Goal: Information Seeking & Learning: Find specific page/section

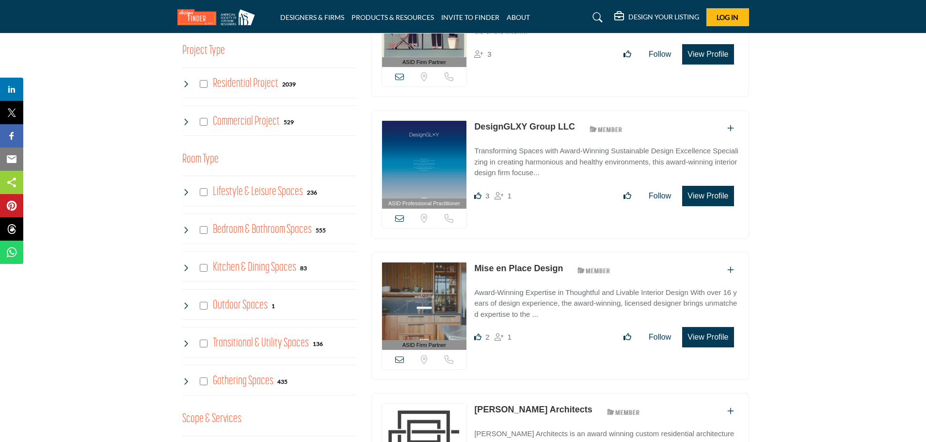
scroll to position [618, 0]
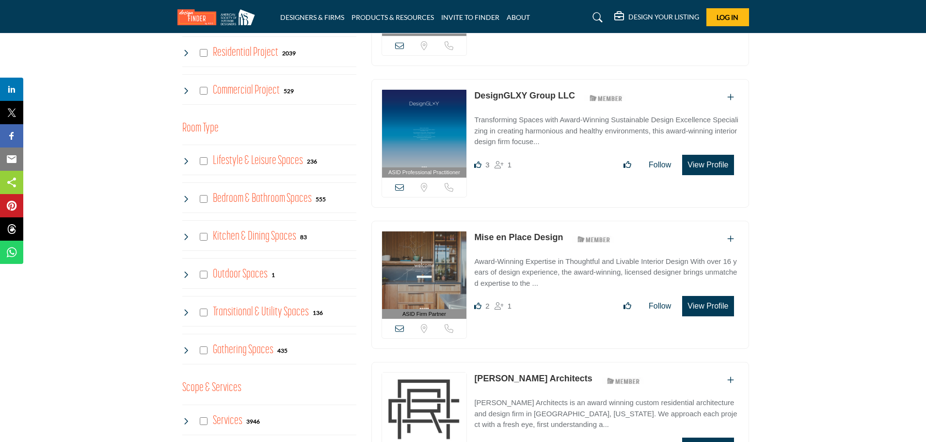
drag, startPoint x: 777, startPoint y: 146, endPoint x: 770, endPoint y: 259, distance: 113.2
drag, startPoint x: 770, startPoint y: 259, endPoint x: 811, endPoint y: 238, distance: 46.0
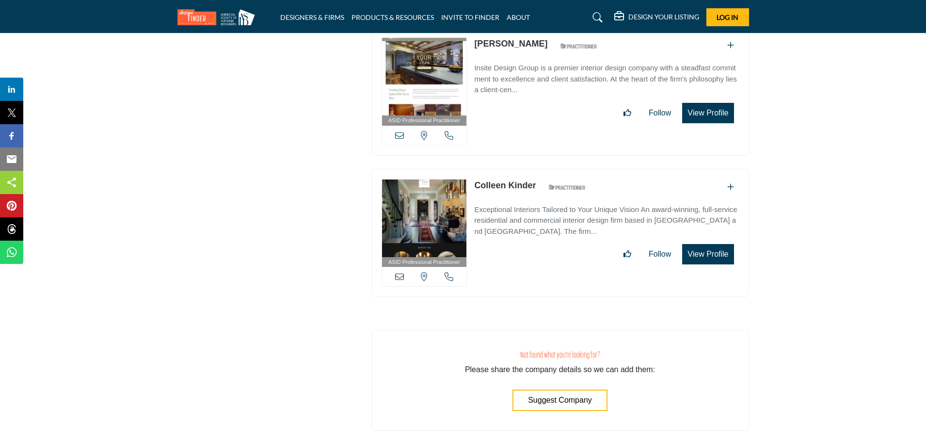
drag, startPoint x: 788, startPoint y: 132, endPoint x: 770, endPoint y: 252, distance: 121.1
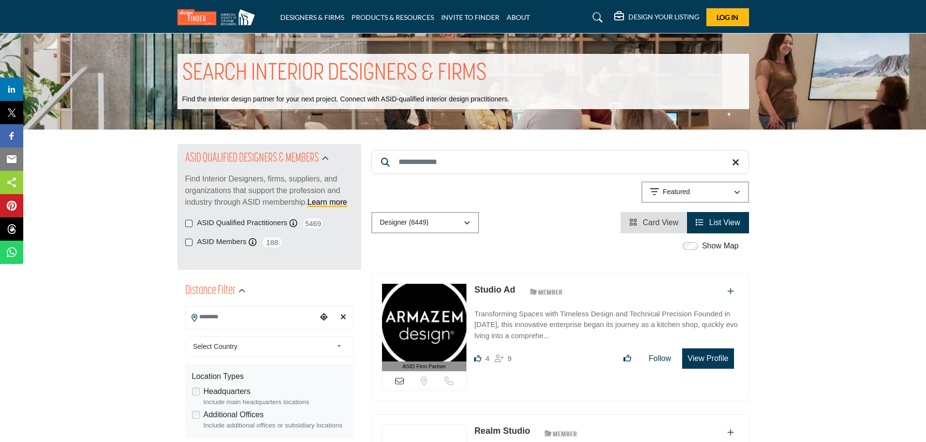
drag, startPoint x: 763, startPoint y: 347, endPoint x: 678, endPoint y: 150, distance: 214.8
click at [468, 151] on input "Search Keyword" at bounding box center [560, 162] width 378 height 24
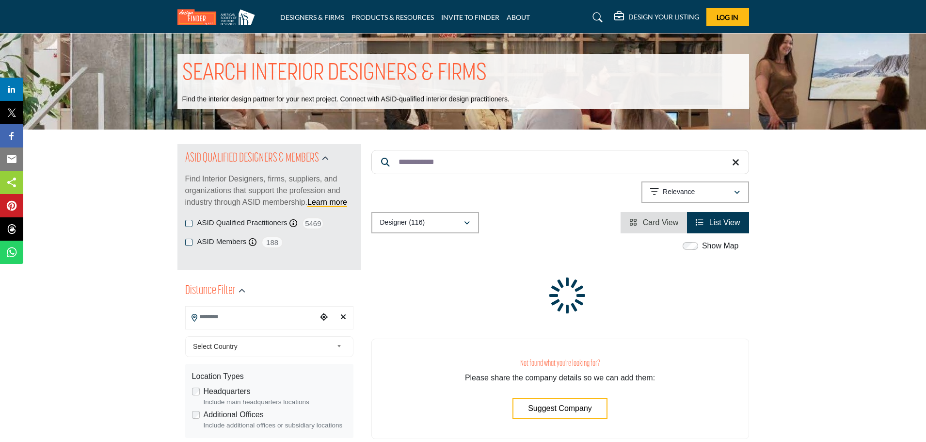
type input "**********"
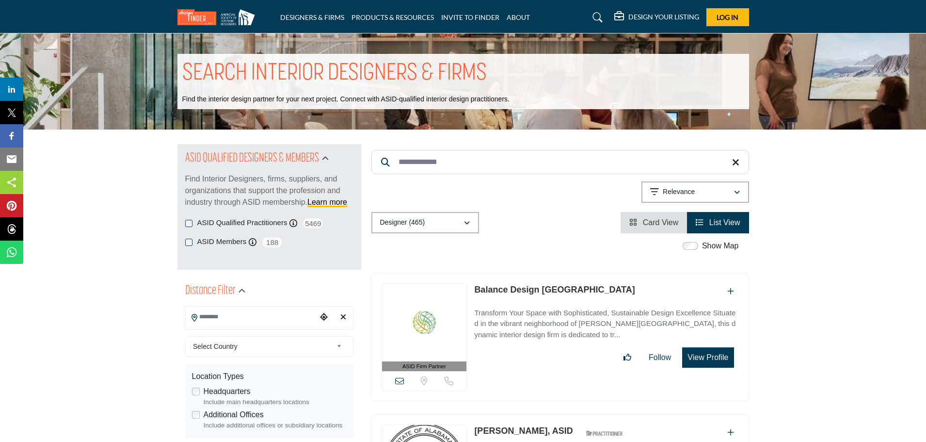
drag, startPoint x: 461, startPoint y: 159, endPoint x: 345, endPoint y: 157, distance: 115.9
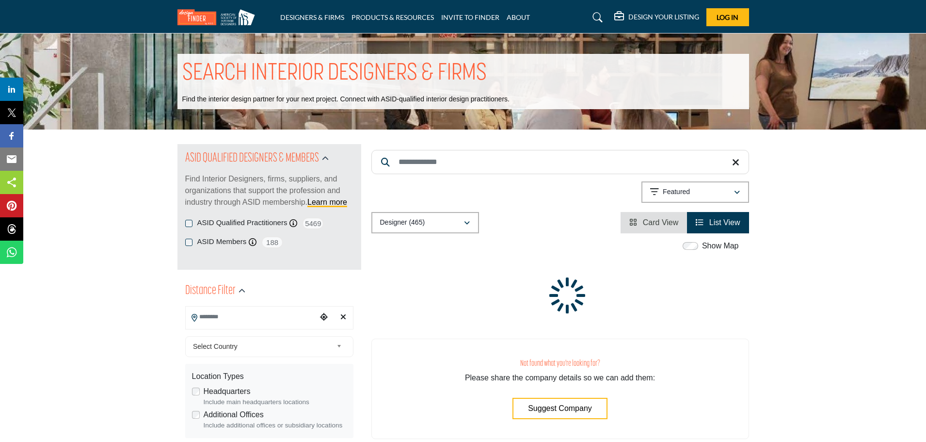
click at [229, 309] on input "Search Location" at bounding box center [251, 316] width 131 height 19
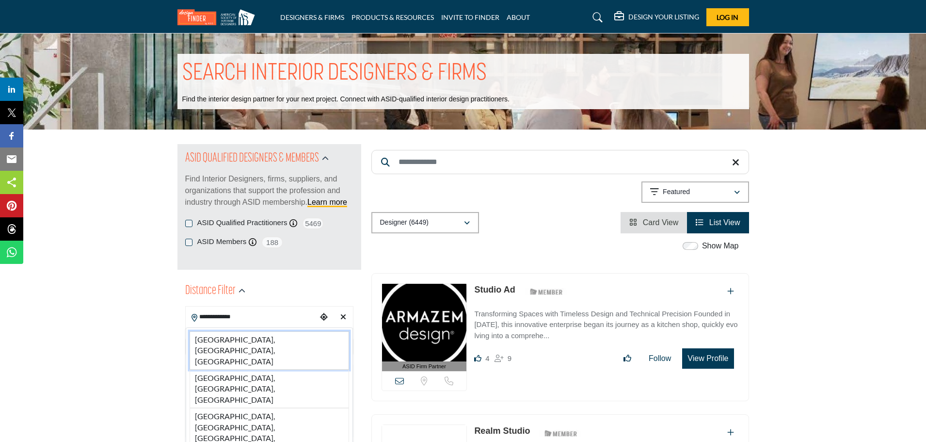
click at [259, 340] on li "[GEOGRAPHIC_DATA], [GEOGRAPHIC_DATA], [GEOGRAPHIC_DATA]" at bounding box center [270, 350] width 160 height 38
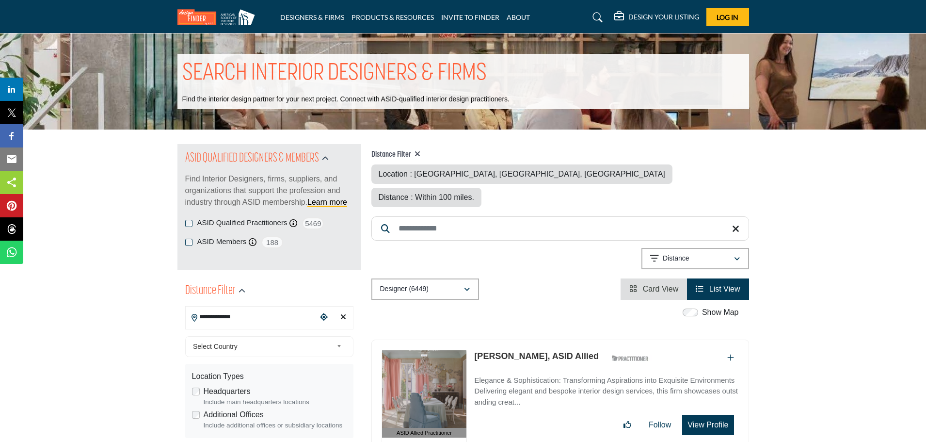
type input "**********"
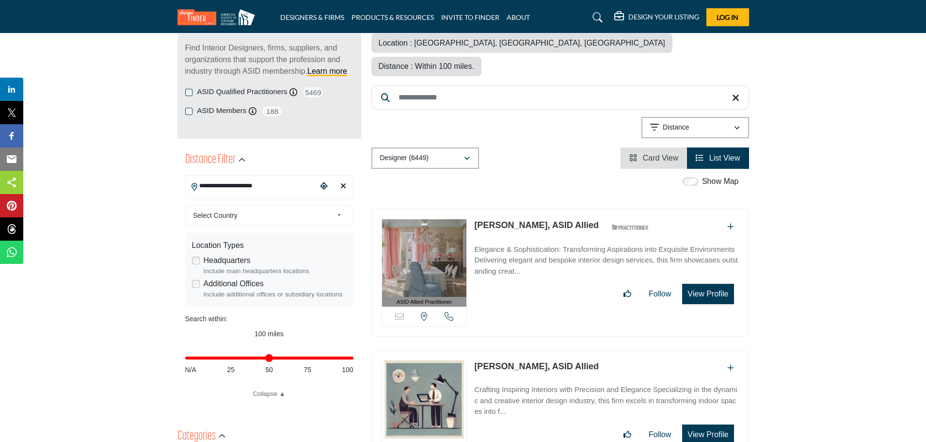
scroll to position [145, 0]
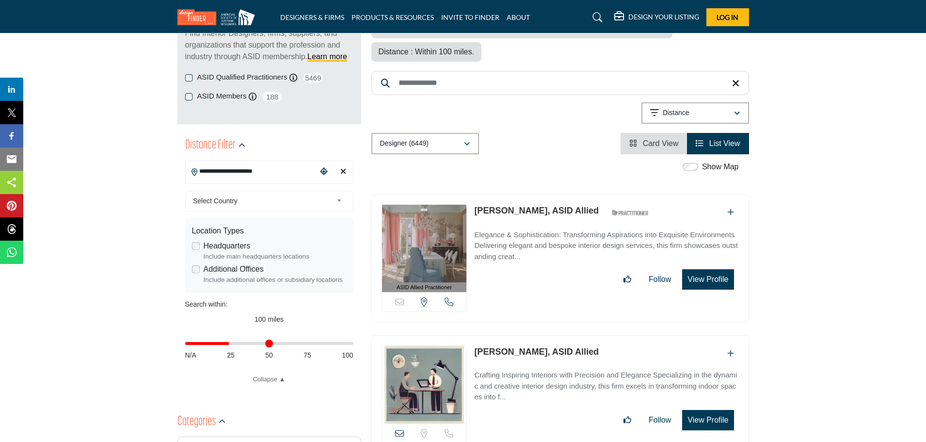
drag, startPoint x: 348, startPoint y: 340, endPoint x: 231, endPoint y: 350, distance: 117.2
click at [231, 344] on input "Distance in miles" at bounding box center [269, 343] width 168 height 2
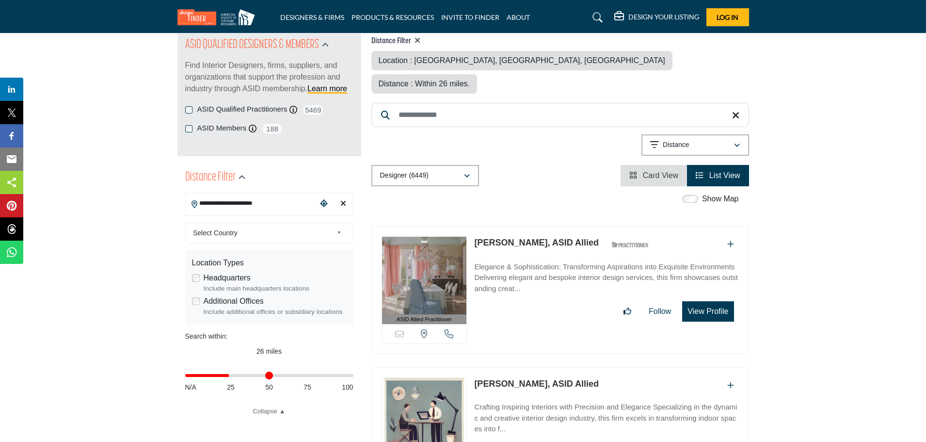
scroll to position [145, 0]
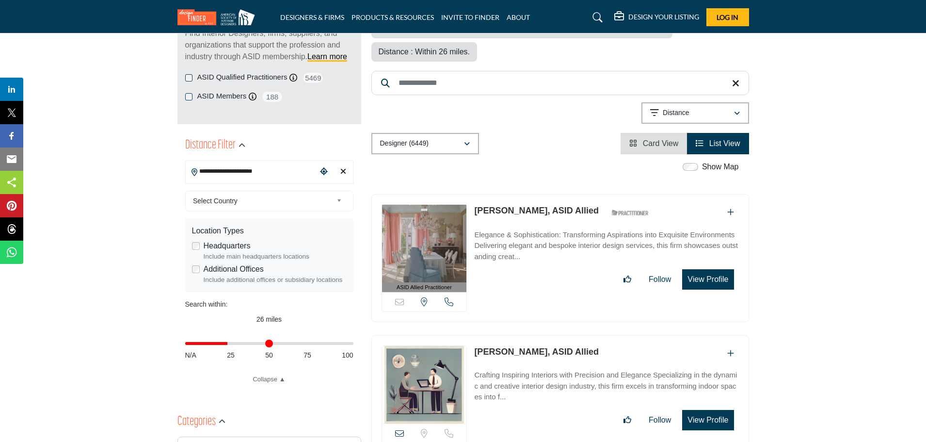
type input "**"
click at [229, 342] on input "Distance in miles" at bounding box center [269, 343] width 168 height 2
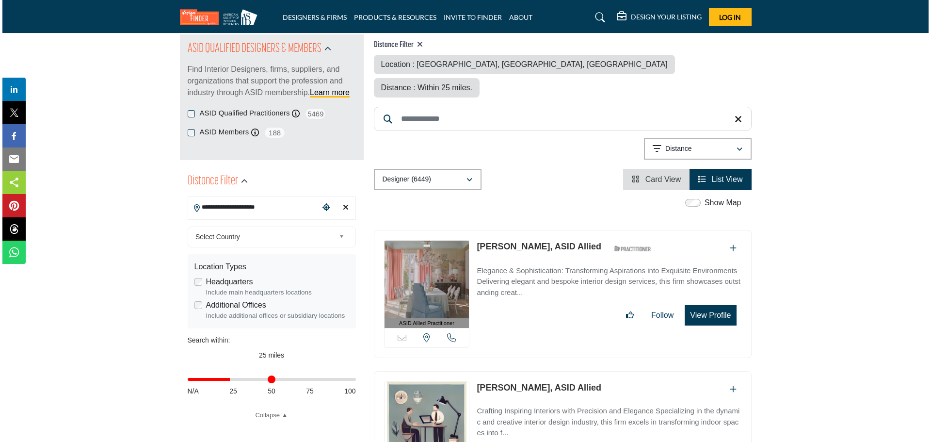
scroll to position [145, 0]
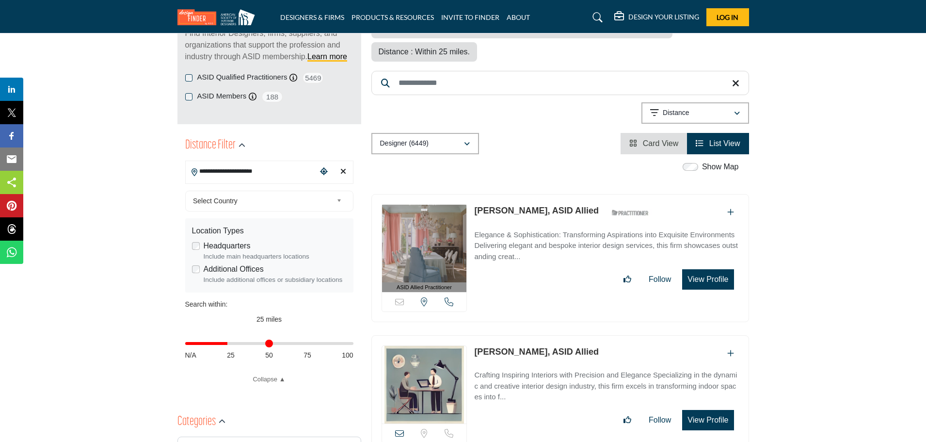
click at [716, 269] on button "View Profile" at bounding box center [707, 279] width 51 height 20
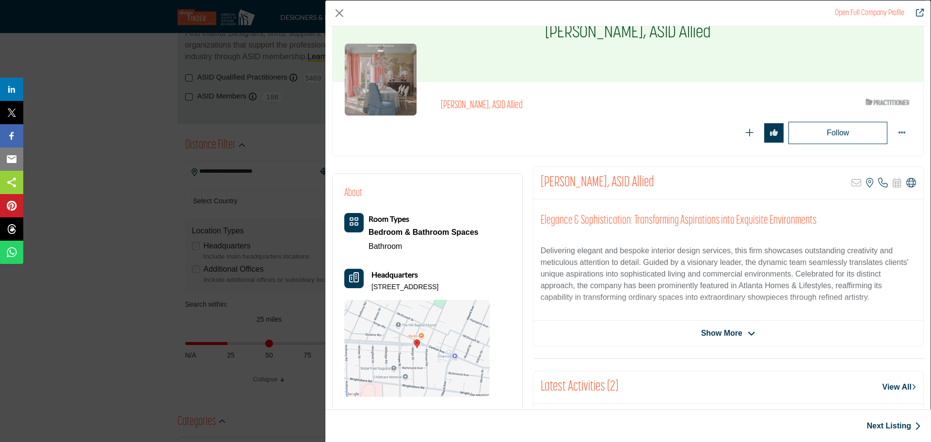
scroll to position [97, 0]
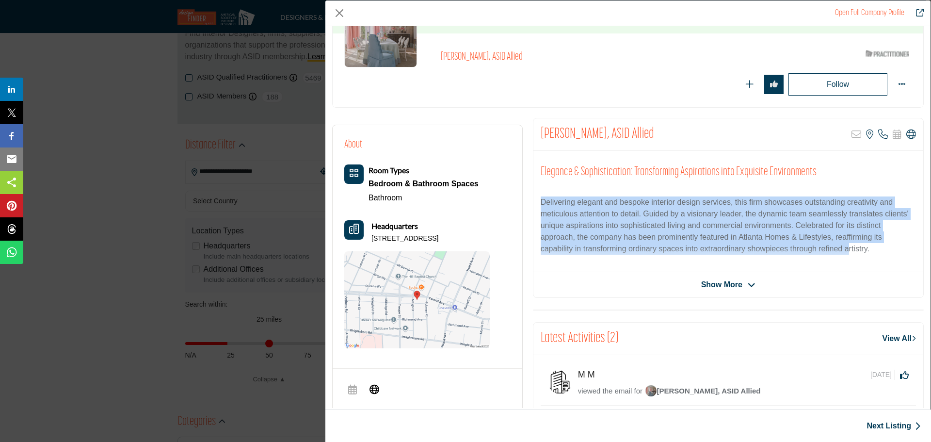
drag, startPoint x: 538, startPoint y: 201, endPoint x: 864, endPoint y: 247, distance: 329.1
click at [852, 246] on div "Elegance & Sophistication: Transforming Aspirations into Exquisite Environments…" at bounding box center [728, 211] width 390 height 121
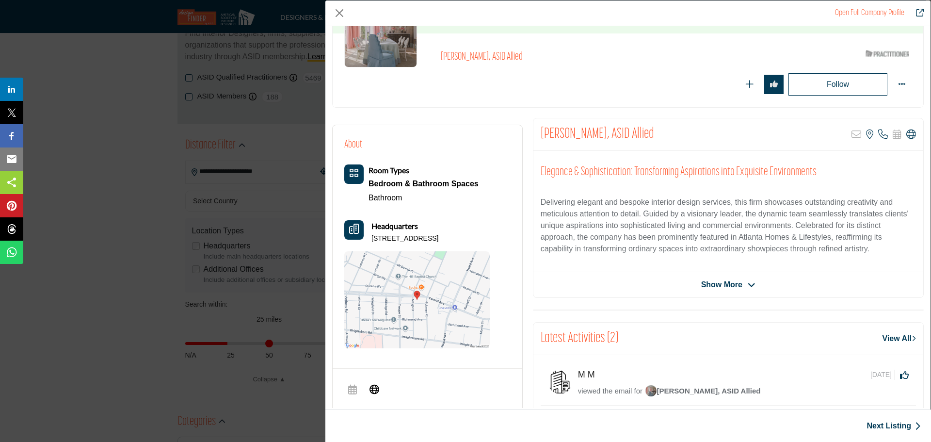
click at [869, 247] on p "Delivering elegant and bespoke interior design services, this firm showcases ou…" at bounding box center [728, 225] width 375 height 58
click at [727, 284] on span "Show More" at bounding box center [721, 285] width 41 height 12
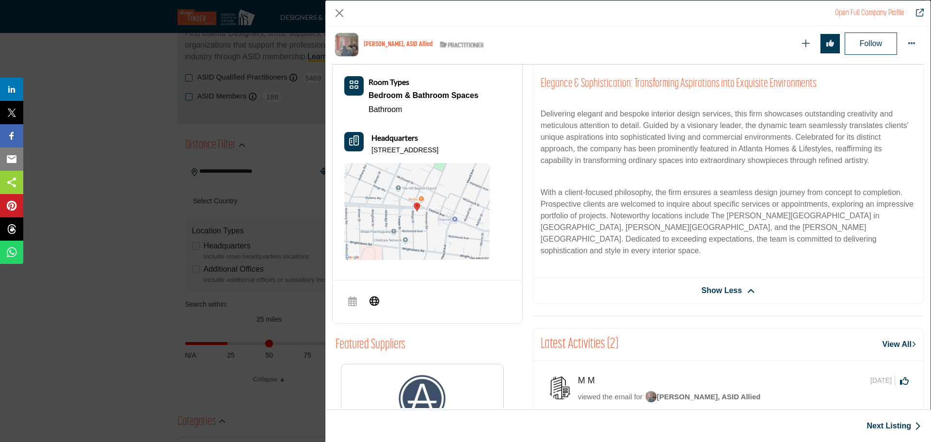
scroll to position [233, 0]
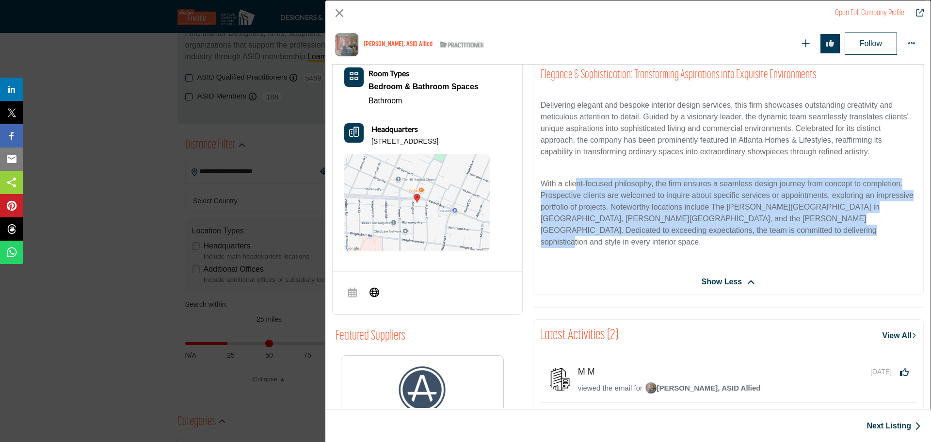
drag, startPoint x: 604, startPoint y: 185, endPoint x: 784, endPoint y: 231, distance: 185.7
click at [784, 231] on p "With a client-focused philosophy, the firm ensures a seamless design journey fr…" at bounding box center [728, 213] width 375 height 70
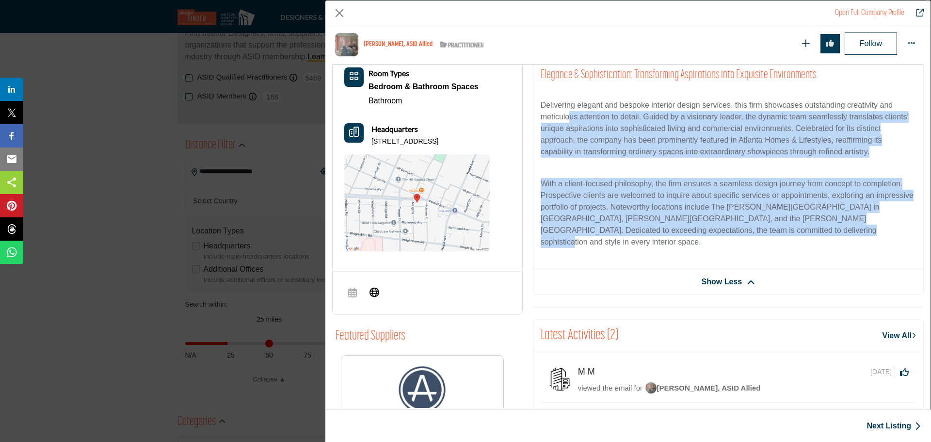
drag, startPoint x: 792, startPoint y: 231, endPoint x: 566, endPoint y: 117, distance: 252.7
click at [566, 117] on div "Elegance & Sophistication: Transforming Aspirations into Exquisite Environments…" at bounding box center [728, 161] width 390 height 215
click at [566, 117] on p "Delivering elegant and bespoke interior design services, this firm showcases ou…" at bounding box center [728, 128] width 375 height 58
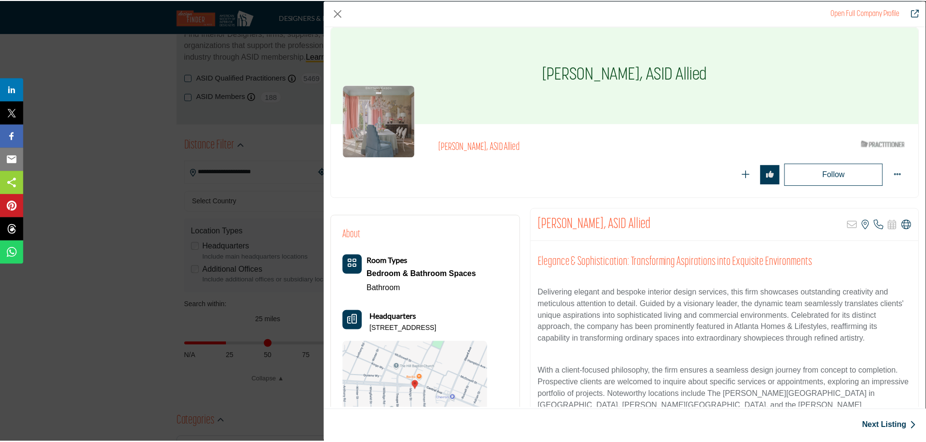
scroll to position [0, 0]
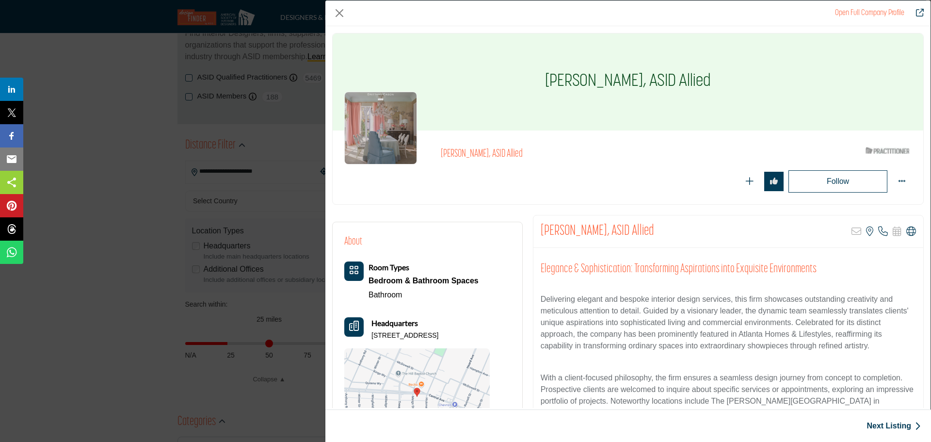
click at [894, 285] on div "Elegance & Sophistication: Transforming Aspirations into Exquisite Environments…" at bounding box center [728, 355] width 390 height 215
click at [910, 232] on icon "Company Data Modal" at bounding box center [911, 231] width 10 height 10
click at [267, 138] on div "Open Full Company Profile [PERSON_NAME], ASID Allied ASID Qualified Practitione…" at bounding box center [465, 221] width 931 height 442
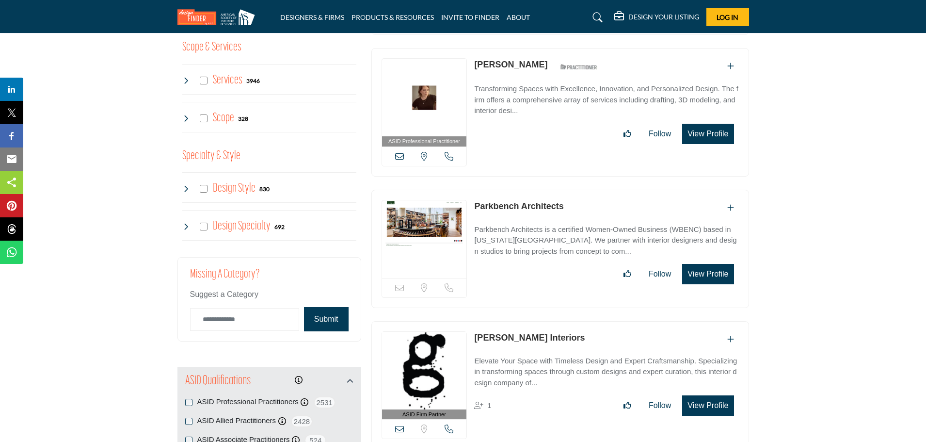
scroll to position [1018, 0]
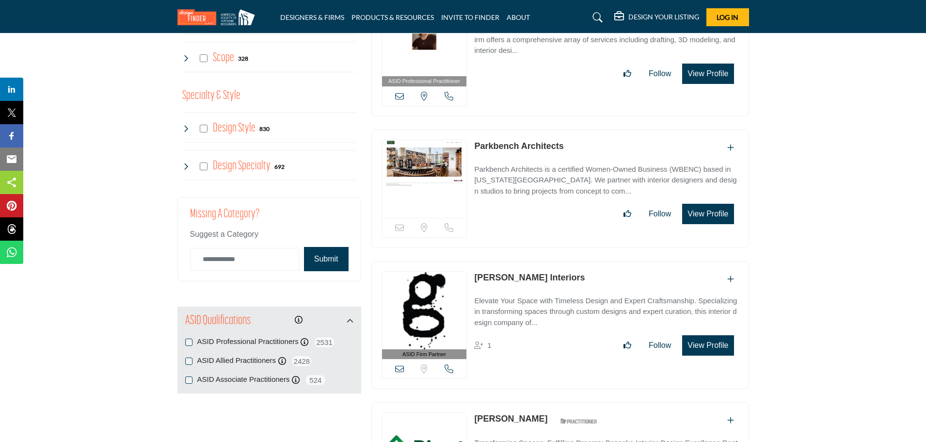
drag, startPoint x: 574, startPoint y: 137, endPoint x: 776, endPoint y: 282, distance: 249.1
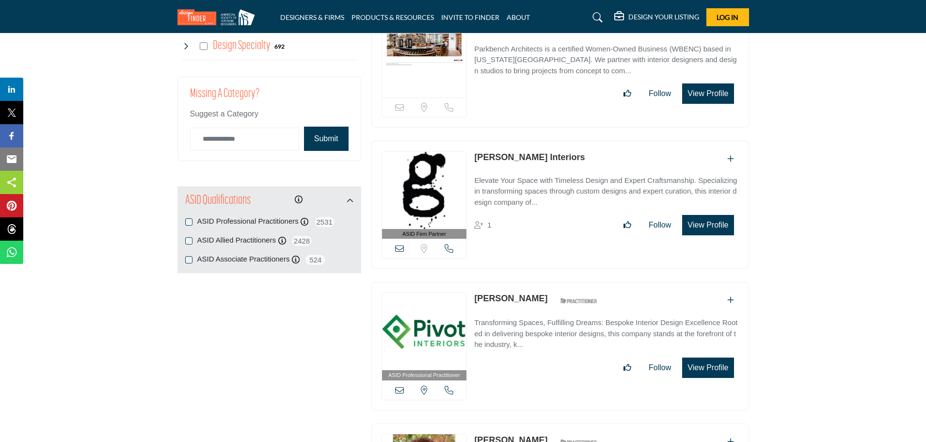
scroll to position [1183, 0]
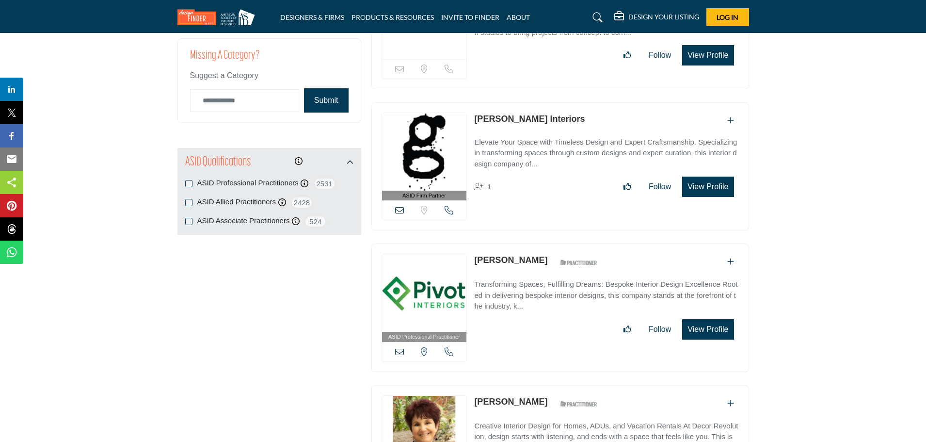
drag, startPoint x: 825, startPoint y: 163, endPoint x: 817, endPoint y: 204, distance: 41.5
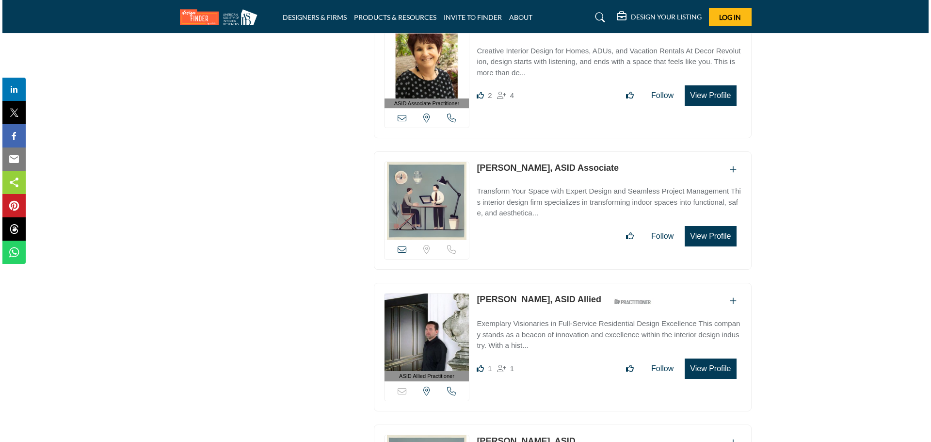
scroll to position [1553, 0]
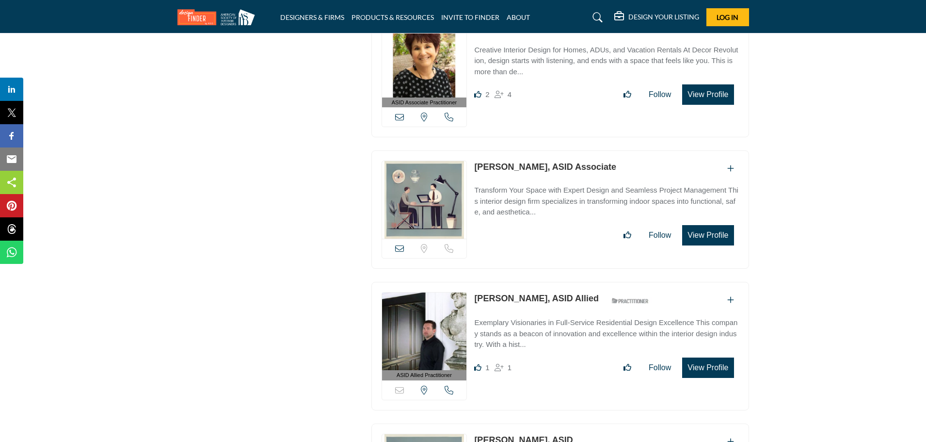
click at [715, 84] on button "View Profile" at bounding box center [707, 94] width 51 height 20
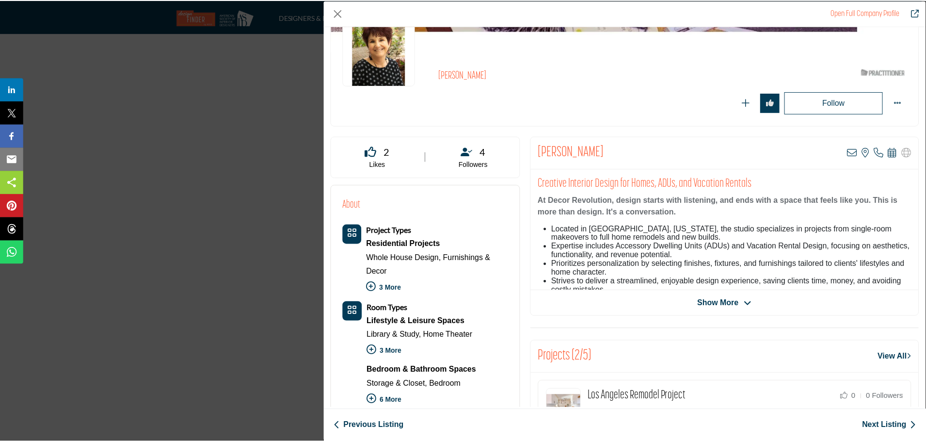
scroll to position [97, 0]
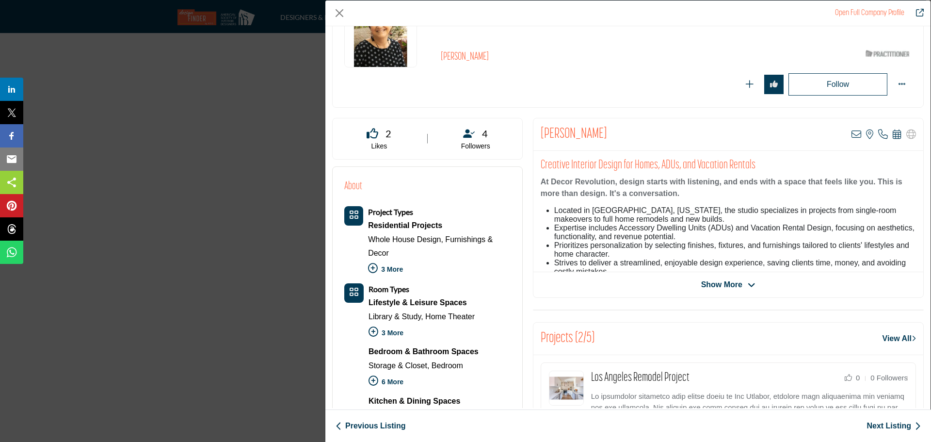
click at [727, 287] on span "Show More" at bounding box center [721, 285] width 41 height 12
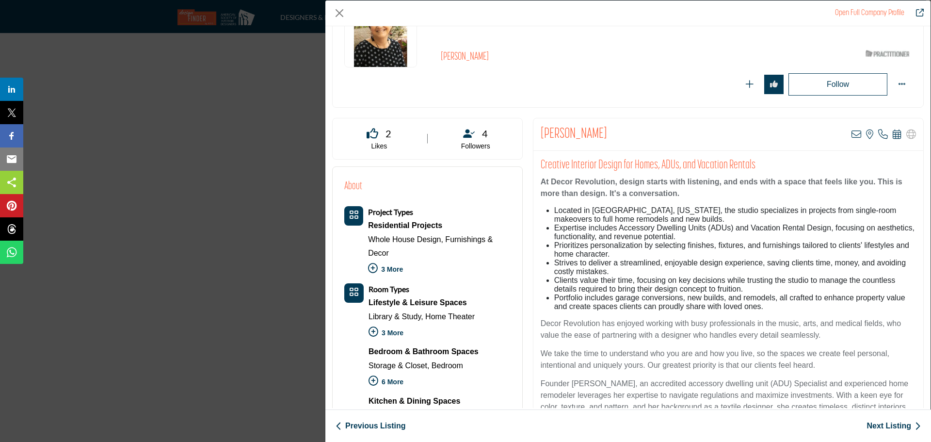
click at [267, 281] on div "Open Full Company Profile [PERSON_NAME] ASID Qualified Practitioner who validat…" at bounding box center [465, 221] width 931 height 442
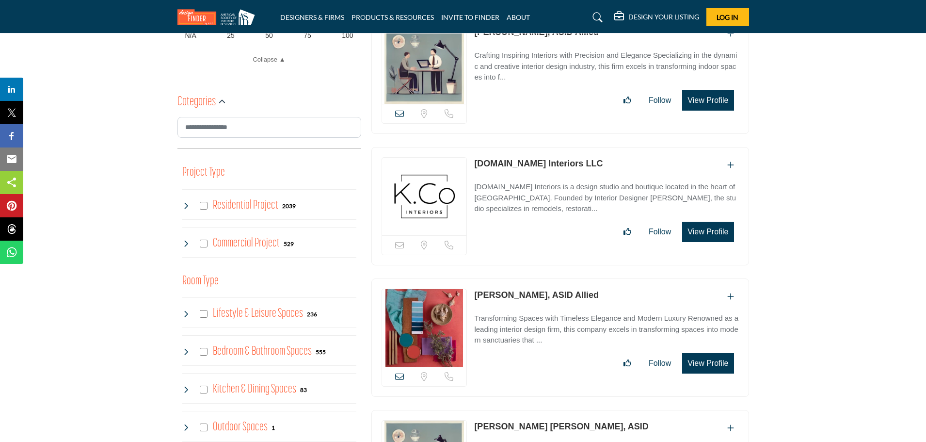
scroll to position [486, 0]
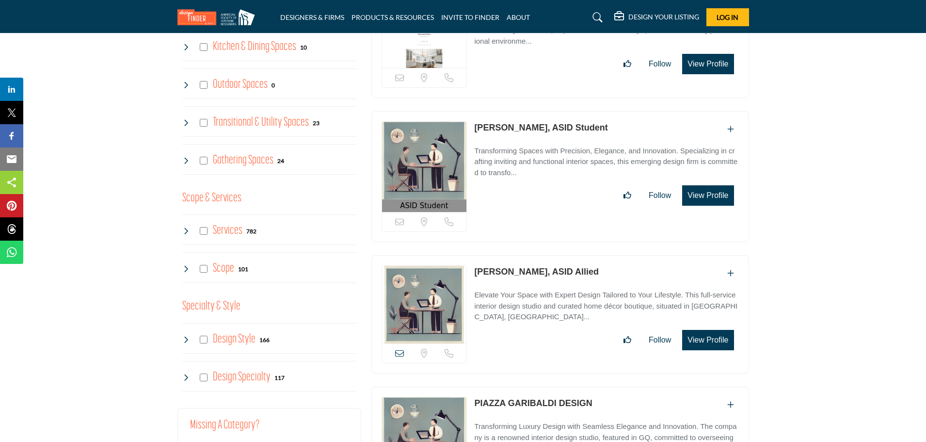
scroll to position [970, 0]
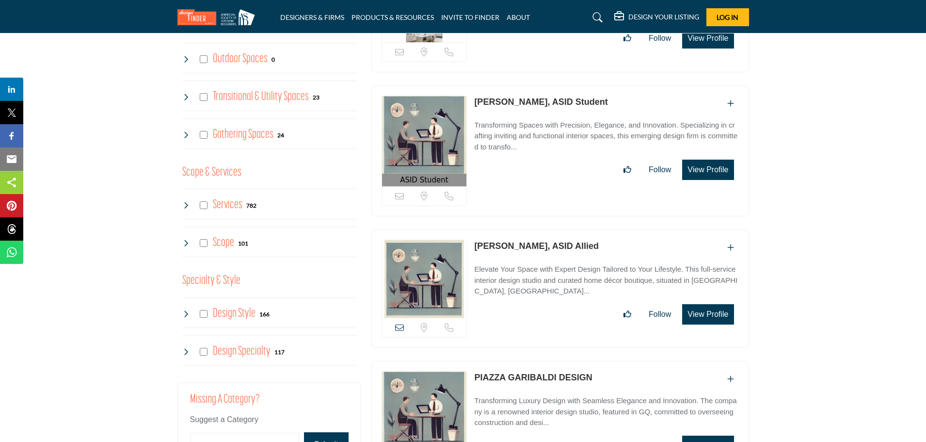
click at [185, 204] on icon at bounding box center [186, 205] width 8 height 8
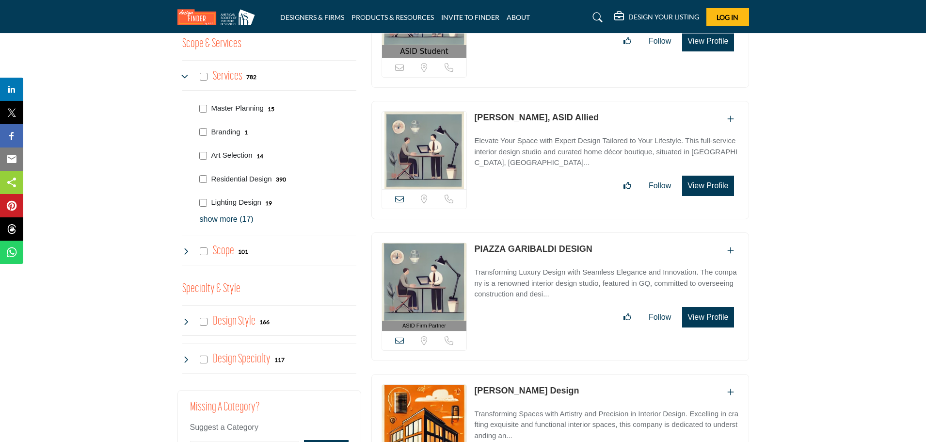
scroll to position [1115, 0]
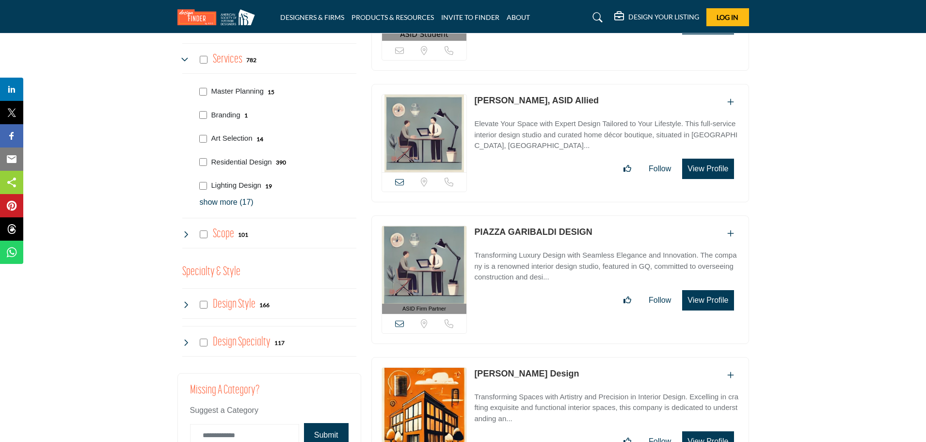
click at [230, 204] on p "show more (17)" at bounding box center [278, 202] width 157 height 12
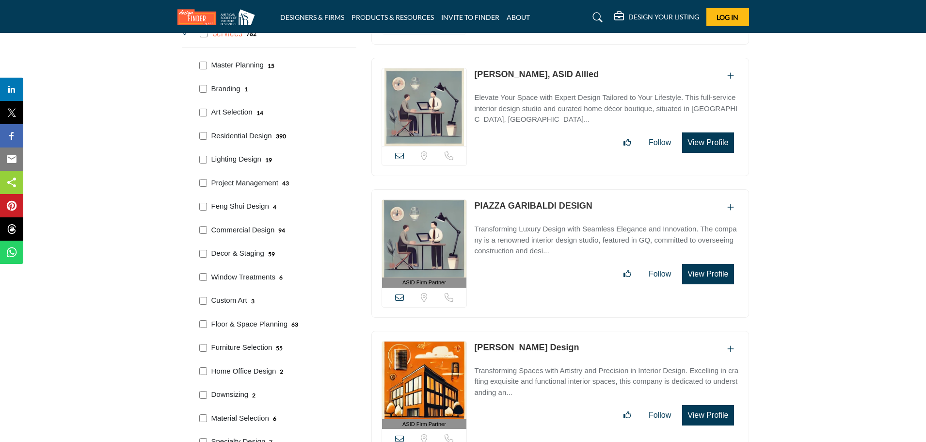
scroll to position [1212, 0]
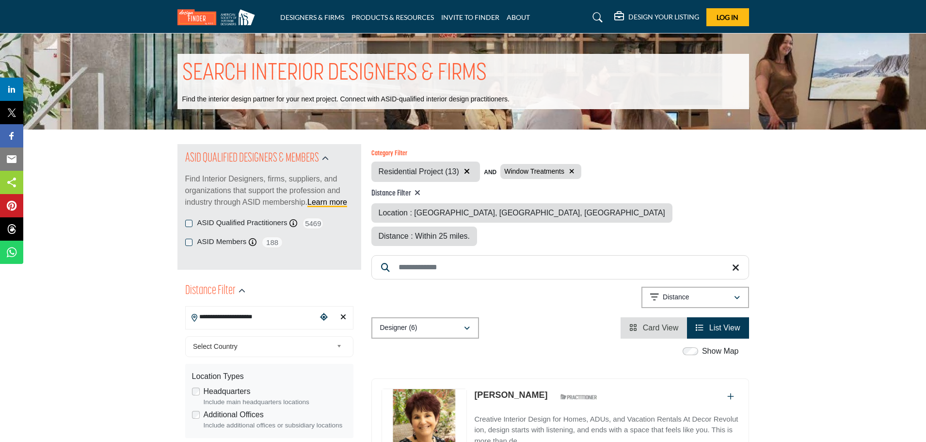
click at [346, 314] on icon "Clear search location" at bounding box center [343, 317] width 6 height 8
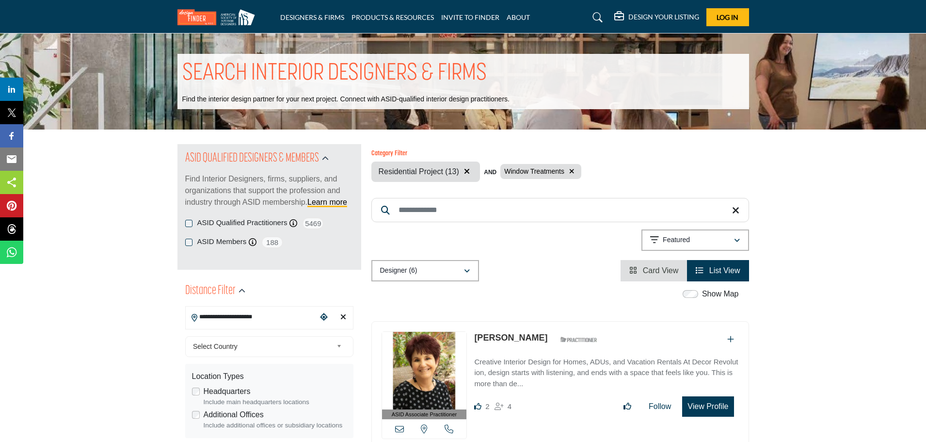
type input "***"
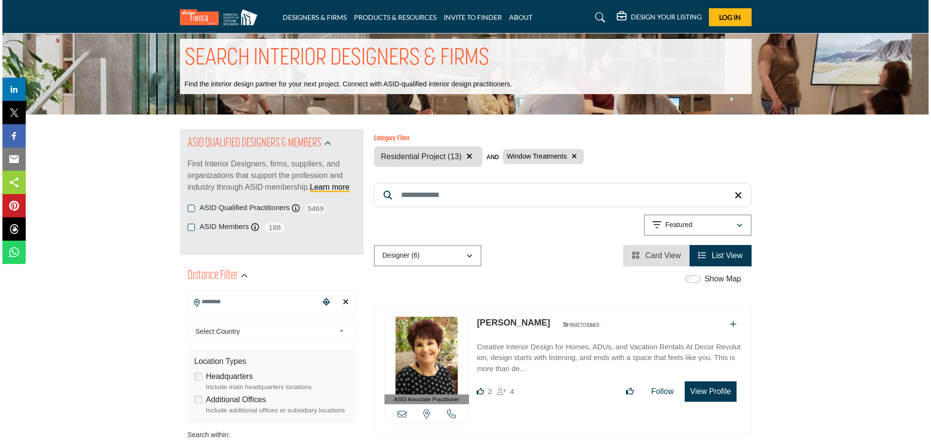
scroll to position [194, 0]
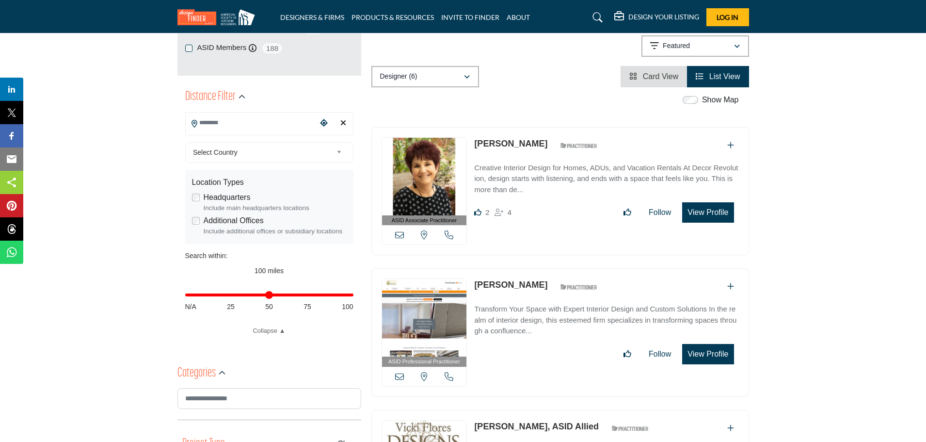
click at [705, 211] on button "View Profile" at bounding box center [707, 212] width 51 height 20
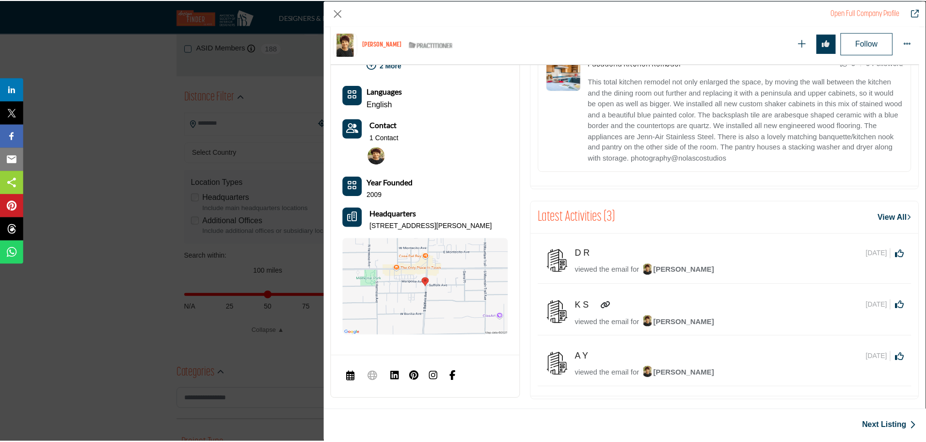
scroll to position [718, 0]
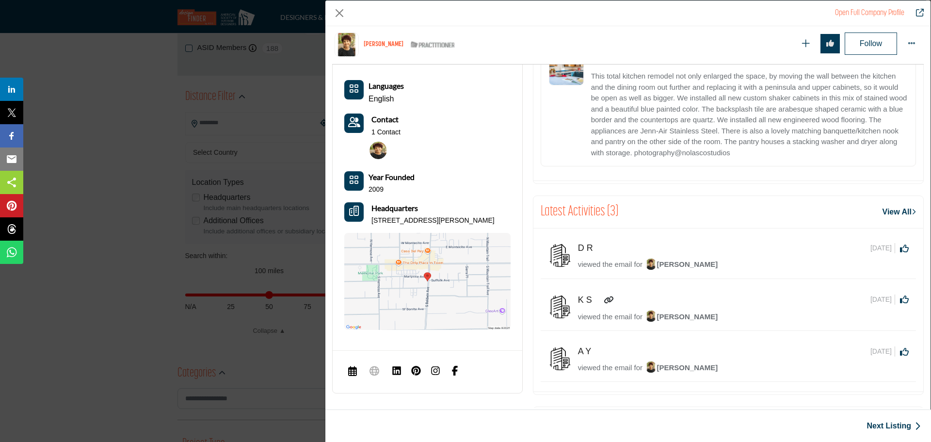
drag, startPoint x: 370, startPoint y: 219, endPoint x: 425, endPoint y: 229, distance: 56.1
click at [424, 226] on div "Headquarters [STREET_ADDRESS][PERSON_NAME]" at bounding box center [427, 213] width 166 height 23
click at [197, 322] on div "Open Full Company Profile [PERSON_NAME] ASID Qualified Practitioner who validat…" at bounding box center [465, 221] width 931 height 442
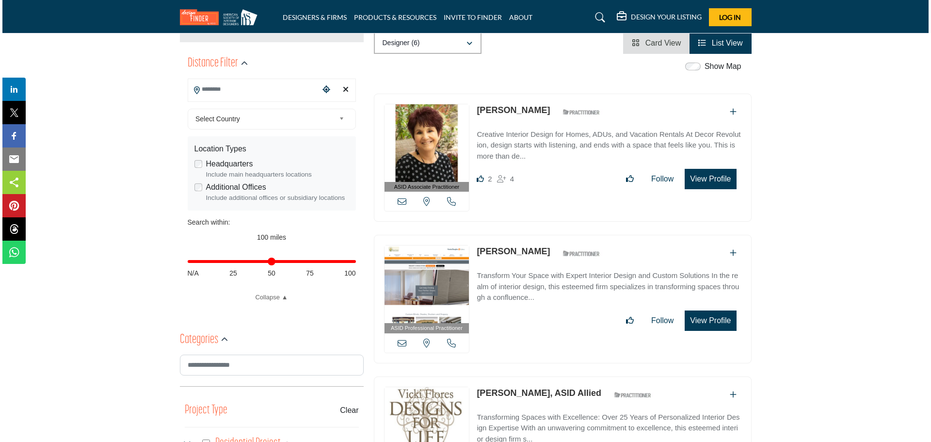
scroll to position [291, 0]
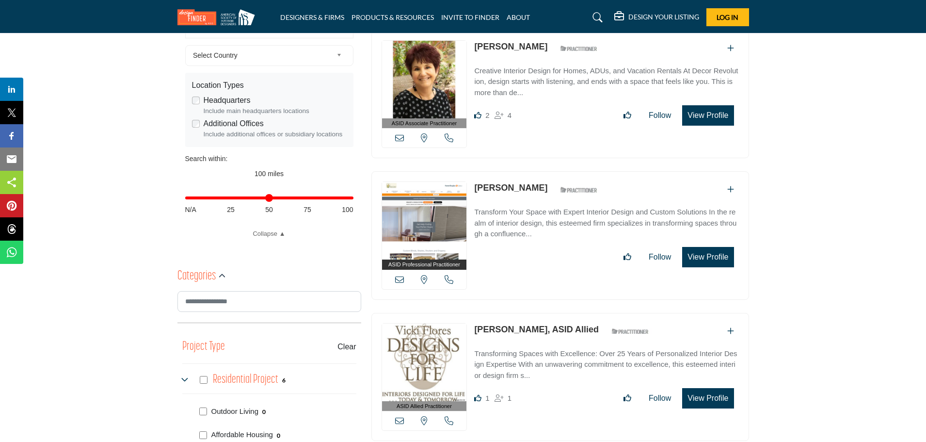
click at [714, 256] on button "View Profile" at bounding box center [707, 257] width 51 height 20
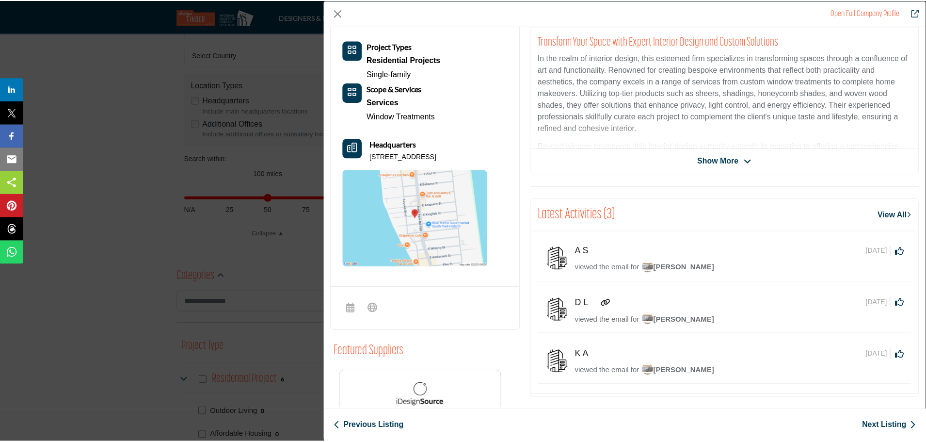
scroll to position [173, 0]
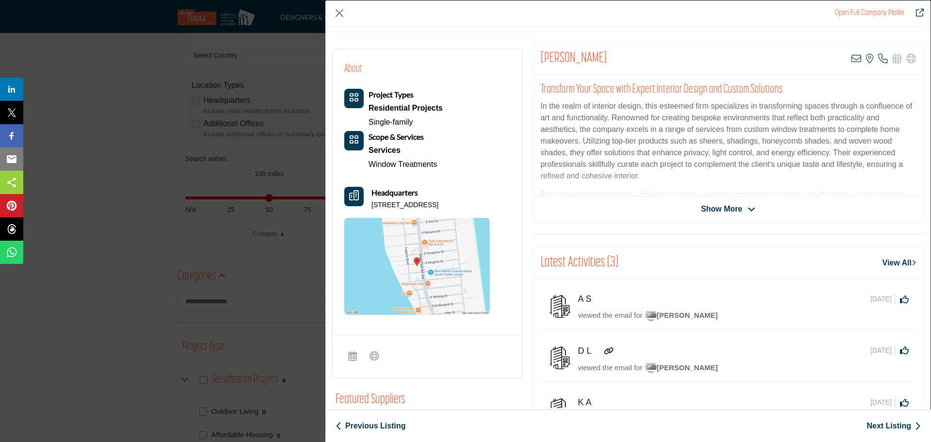
click at [452, 250] on img "Company Data Modal" at bounding box center [416, 266] width 145 height 97
click at [341, 10] on button "Close" at bounding box center [339, 13] width 15 height 15
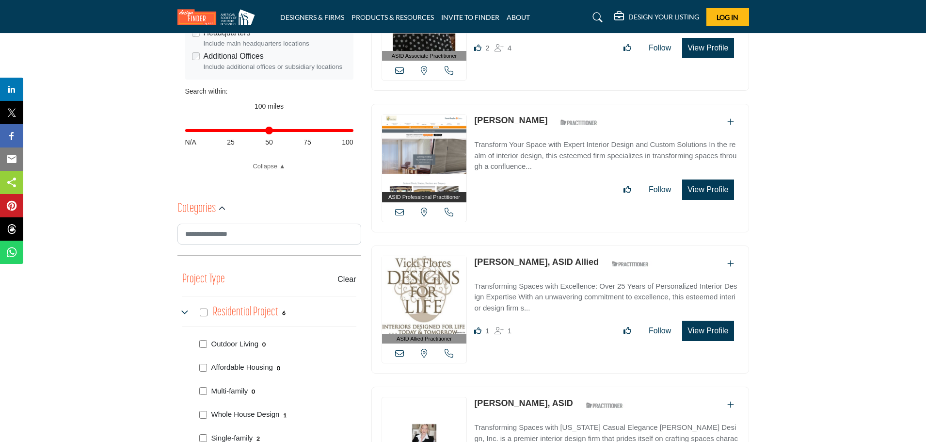
scroll to position [436, 0]
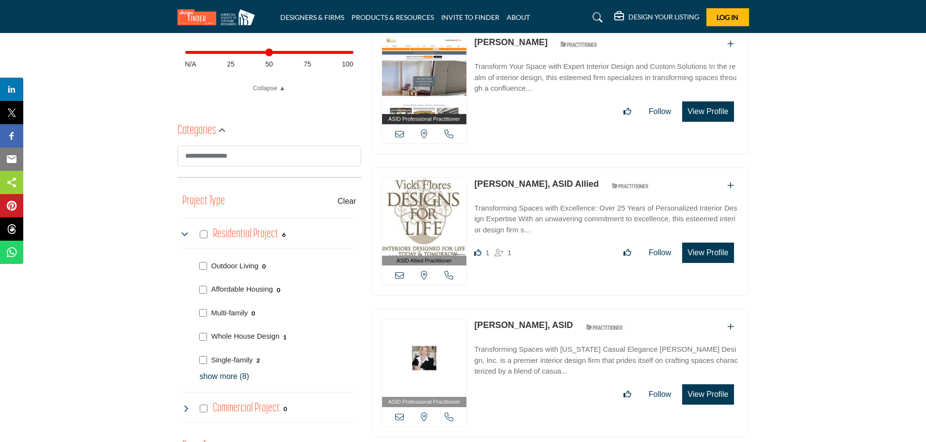
click at [432, 197] on img at bounding box center [424, 217] width 85 height 78
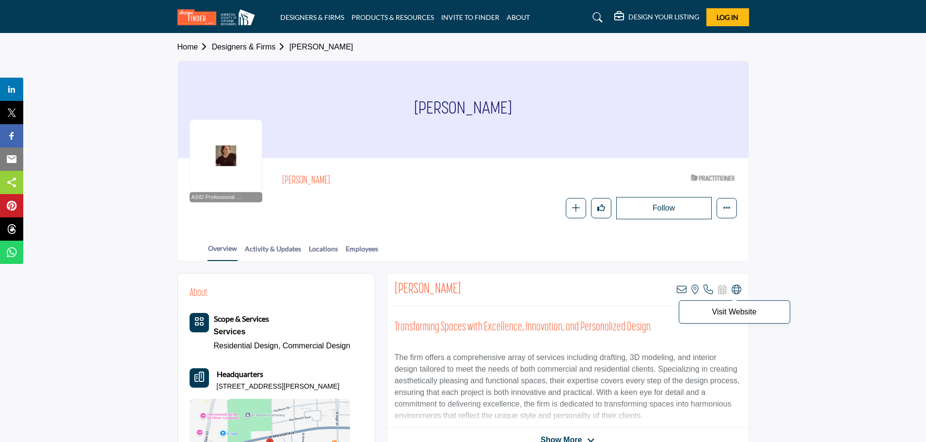
click at [735, 285] on icon at bounding box center [737, 290] width 10 height 10
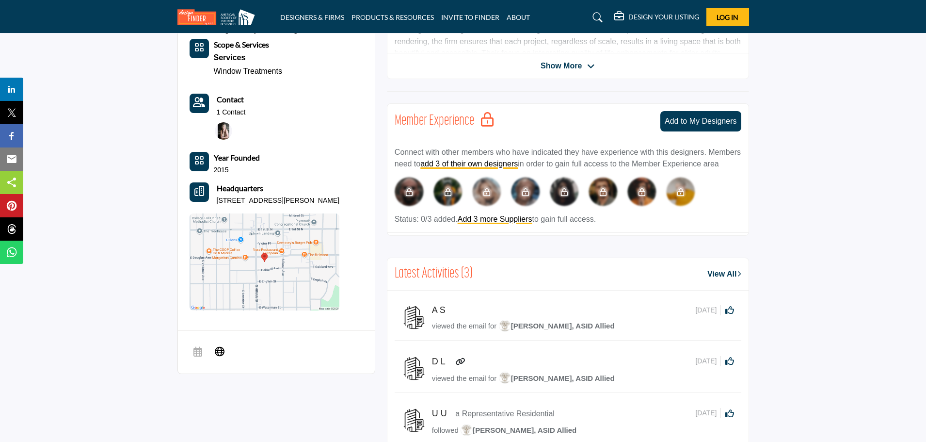
scroll to position [388, 0]
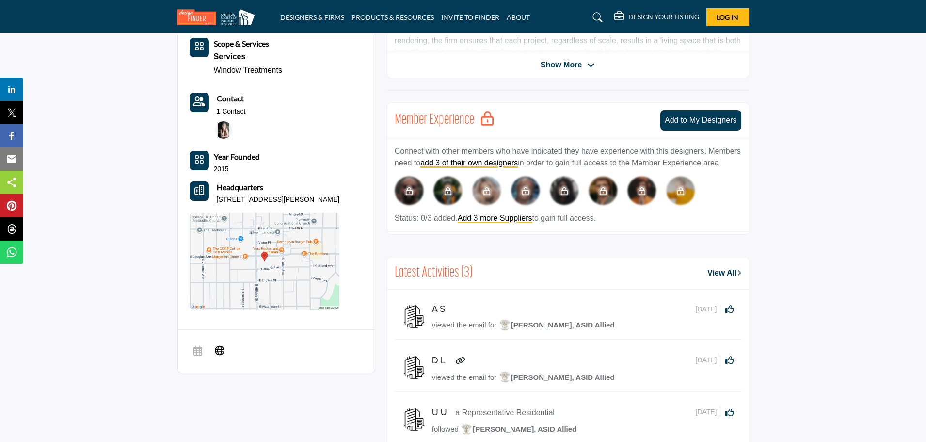
click at [292, 289] on img at bounding box center [265, 260] width 150 height 97
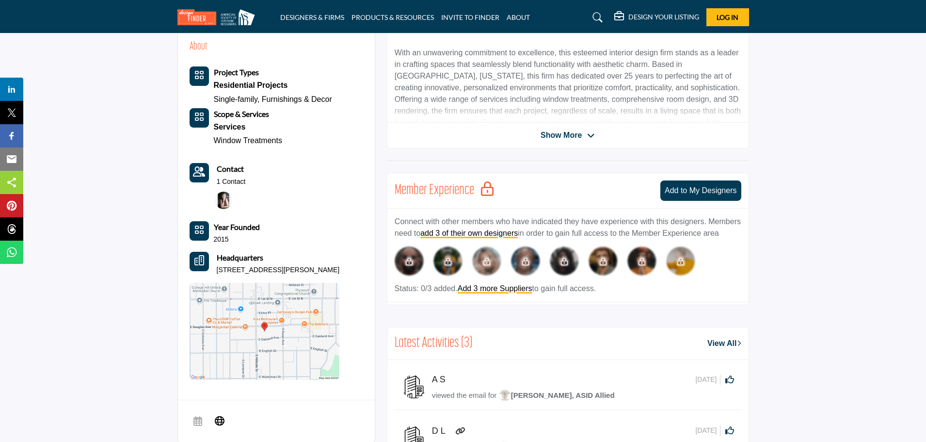
scroll to position [194, 0]
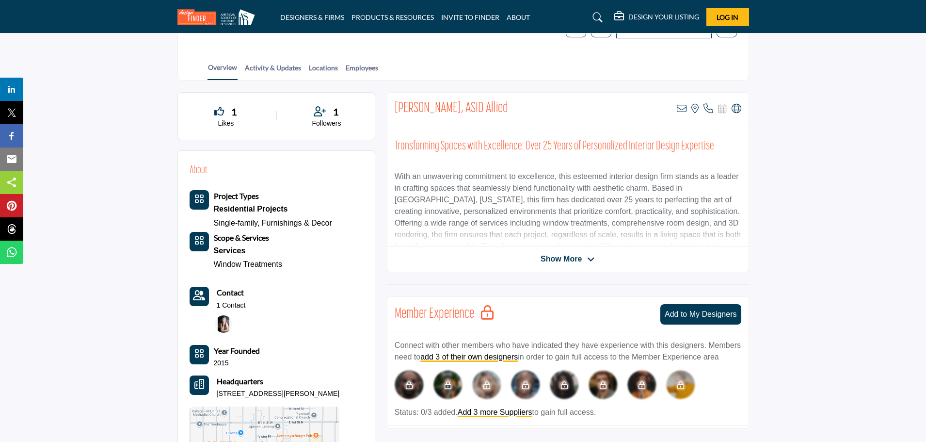
click at [581, 256] on span "Show More" at bounding box center [561, 259] width 41 height 12
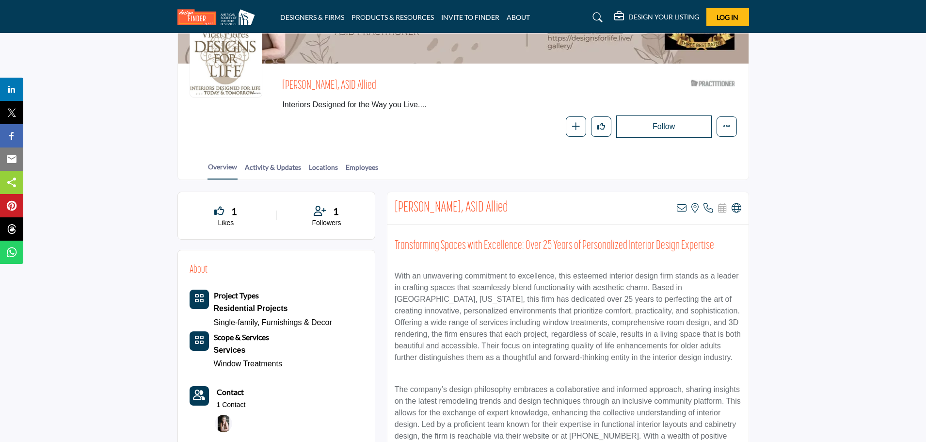
scroll to position [97, 0]
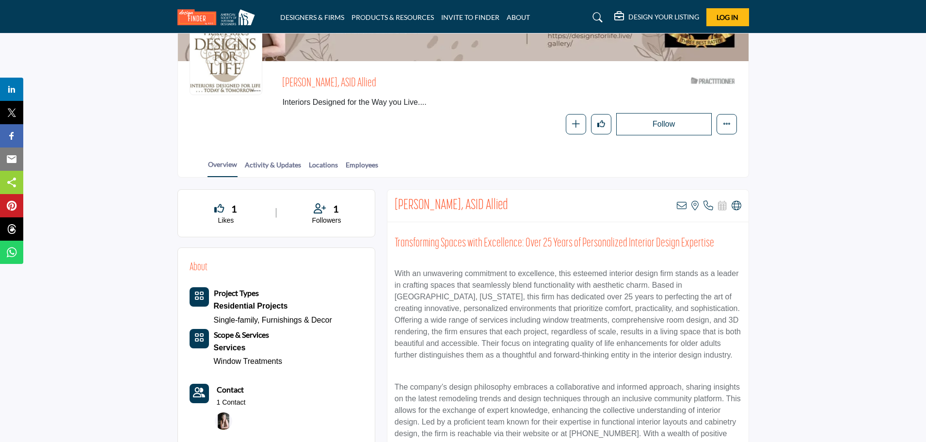
click at [742, 205] on div "Vicki Flores, ASID Allied View email address of this listing View the location …" at bounding box center [567, 206] width 361 height 32
click at [738, 205] on icon at bounding box center [737, 206] width 10 height 10
